Goal: Task Accomplishment & Management: Complete application form

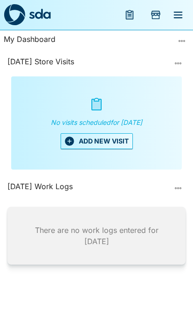
click at [83, 137] on button "ADD NEW VISIT" at bounding box center [97, 141] width 72 height 16
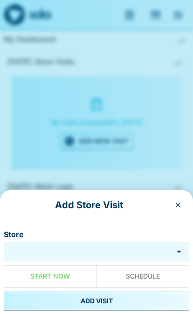
click at [118, 244] on div "Store" at bounding box center [97, 252] width 186 height 20
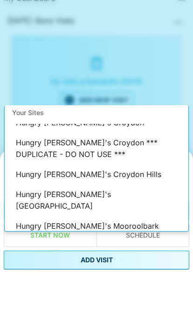
scroll to position [55, 0]
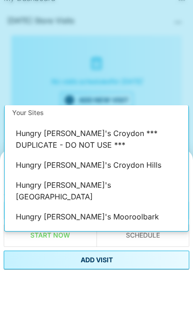
click at [40, 270] on li "Hungry [PERSON_NAME]'s Ringwood North (Shell)" at bounding box center [97, 284] width 184 height 29
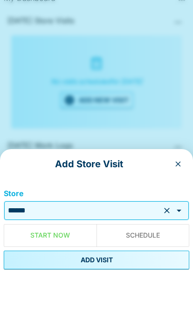
type input "**********"
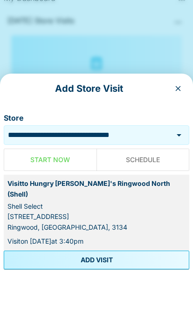
scroll to position [38, 0]
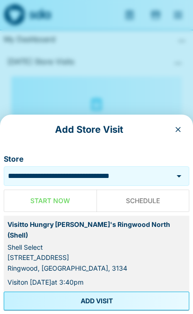
click at [125, 311] on button "ADD VISIT" at bounding box center [97, 301] width 186 height 19
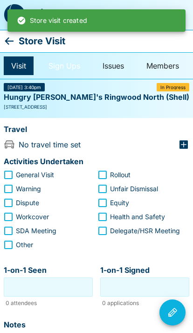
click at [63, 63] on link "Sign Ups" at bounding box center [64, 65] width 47 height 19
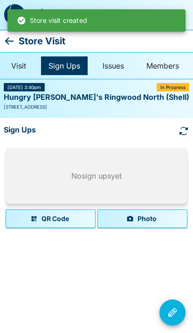
click at [168, 217] on button "Photo" at bounding box center [142, 218] width 90 height 19
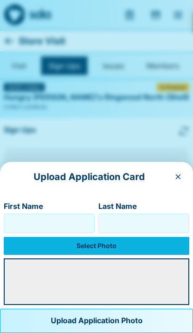
click at [35, 217] on input "First Name" at bounding box center [49, 223] width 83 height 15
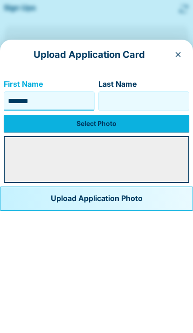
type input "*******"
click at [165, 216] on input "Last Name" at bounding box center [144, 223] width 83 height 15
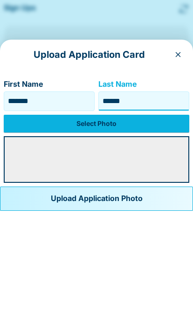
type input "******"
click at [46, 237] on label "Select Photo" at bounding box center [97, 246] width 186 height 18
click at [0, 0] on input "Select Photo" at bounding box center [0, 0] width 0 height 0
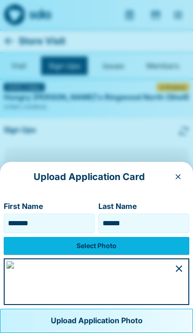
scroll to position [54, 0]
click at [123, 314] on button "Upload Application Photo" at bounding box center [96, 321] width 193 height 24
